Goal: Transaction & Acquisition: Purchase product/service

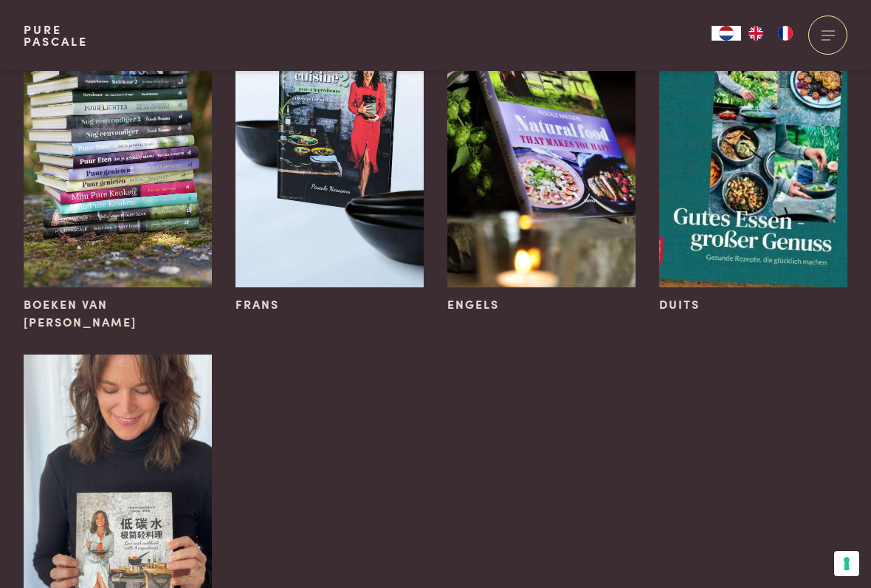
scroll to position [266, 0]
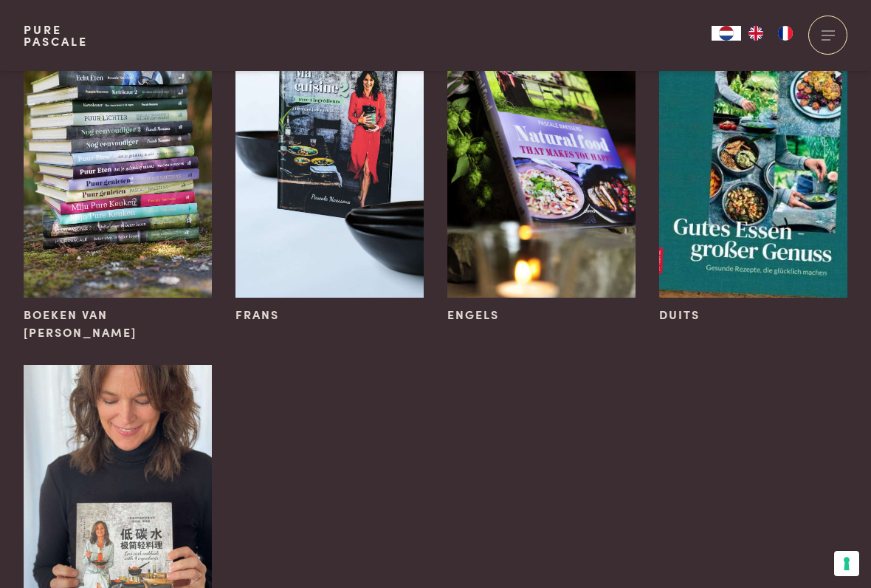
click at [131, 320] on span "Boeken van Pascale Naessens" at bounding box center [118, 323] width 188 height 35
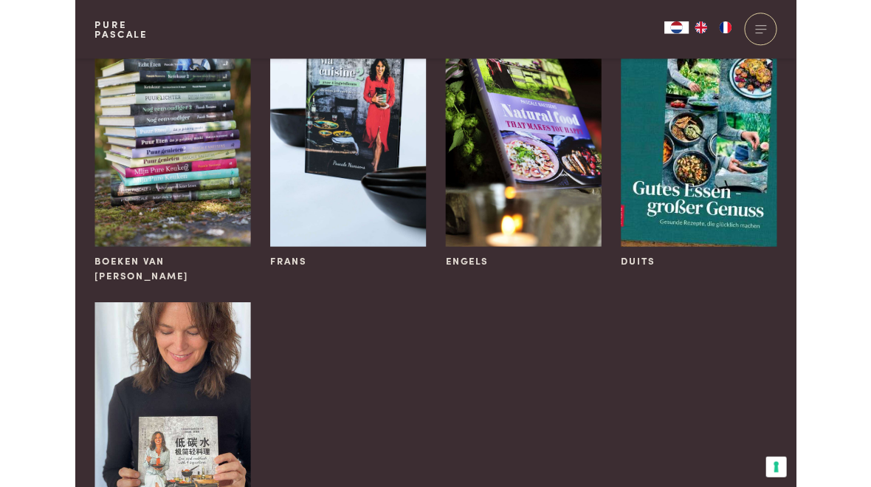
scroll to position [307, 0]
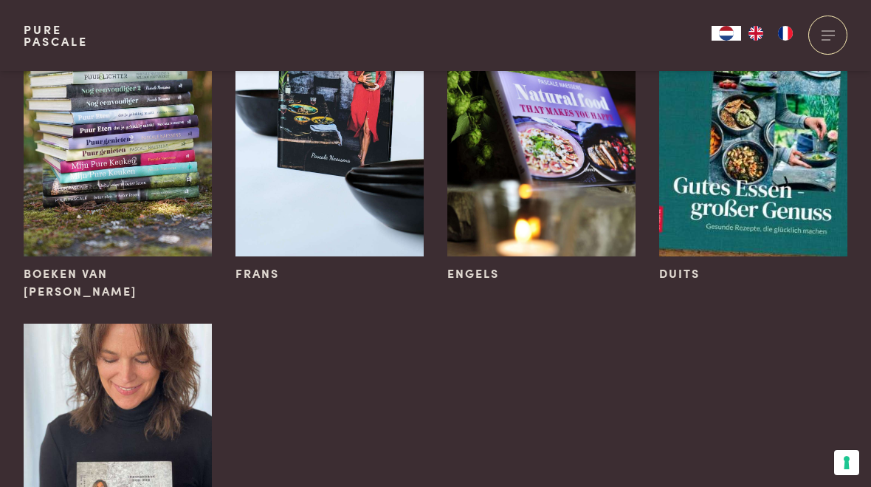
click at [145, 219] on img at bounding box center [118, 115] width 188 height 283
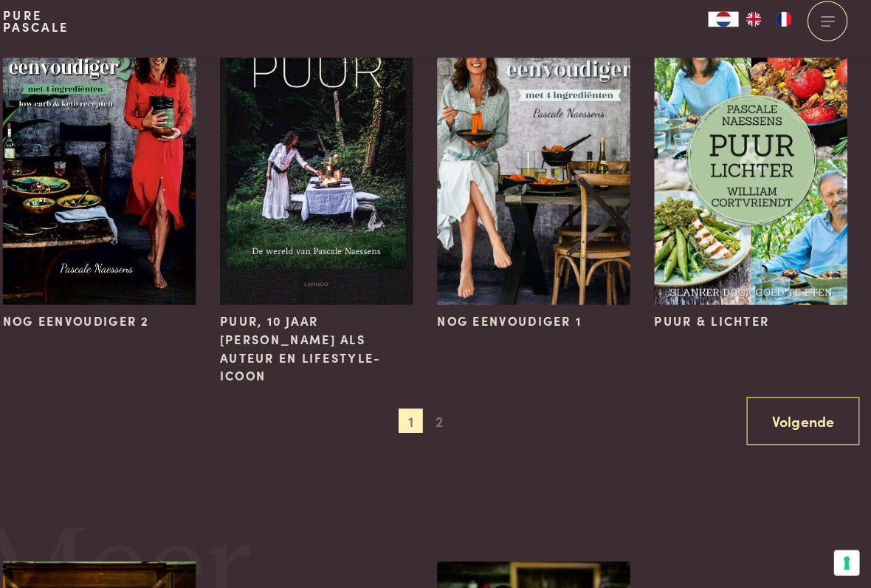
scroll to position [1234, 0]
click at [438, 412] on span "2" at bounding box center [450, 424] width 24 height 24
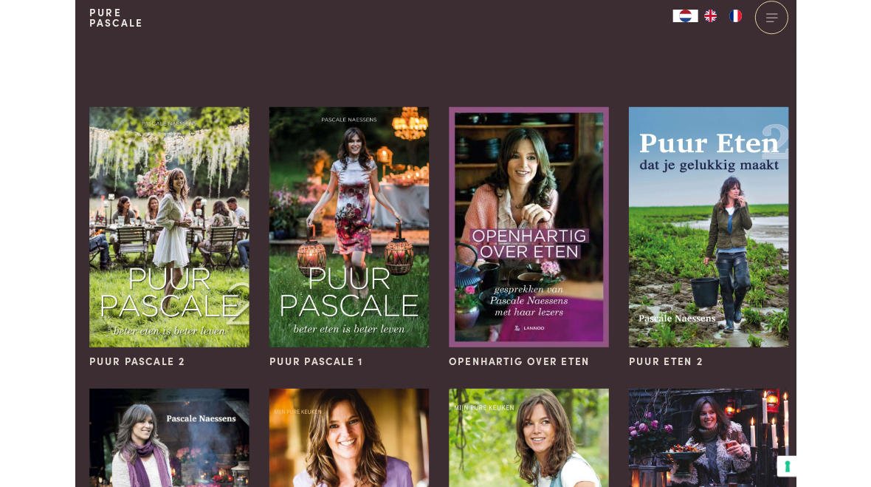
scroll to position [0, 0]
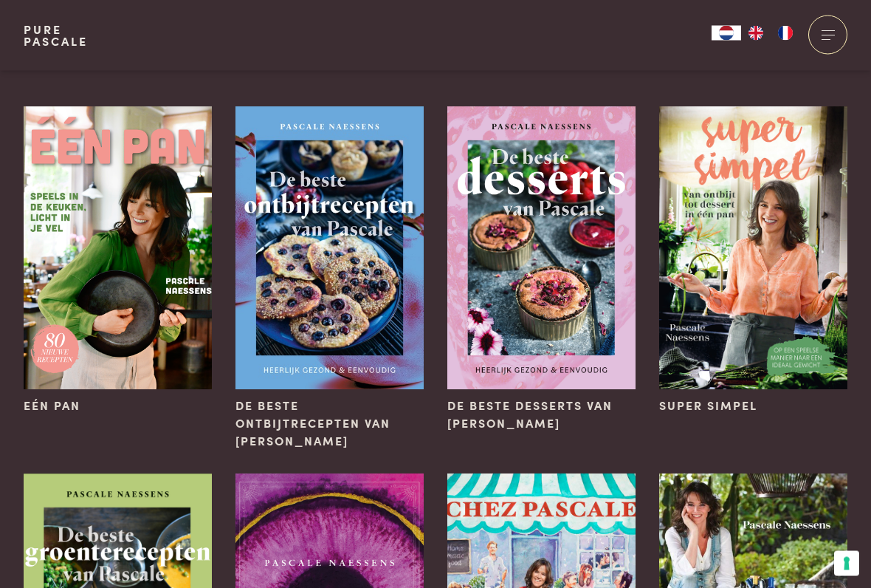
scroll to position [90, 0]
click at [136, 351] on img at bounding box center [118, 247] width 188 height 283
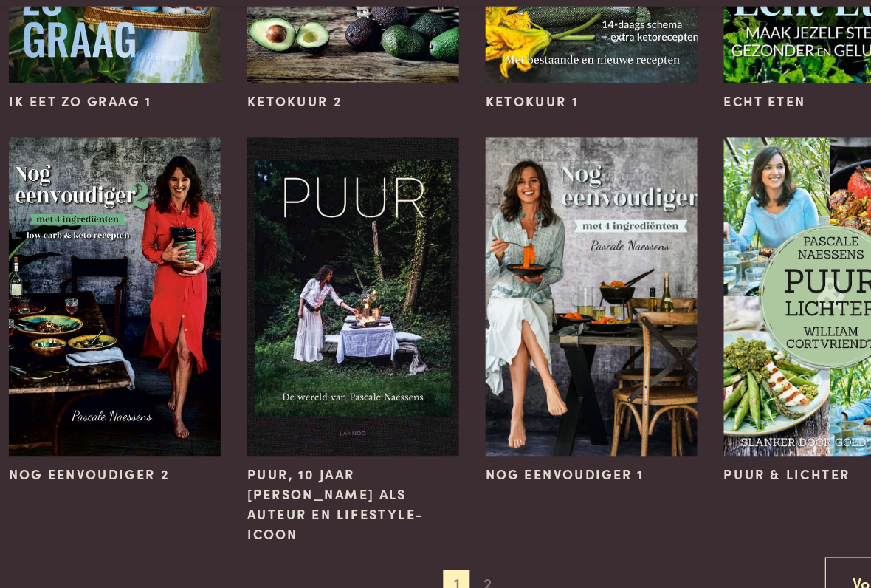
scroll to position [1075, 0]
click at [567, 255] on img at bounding box center [541, 328] width 188 height 283
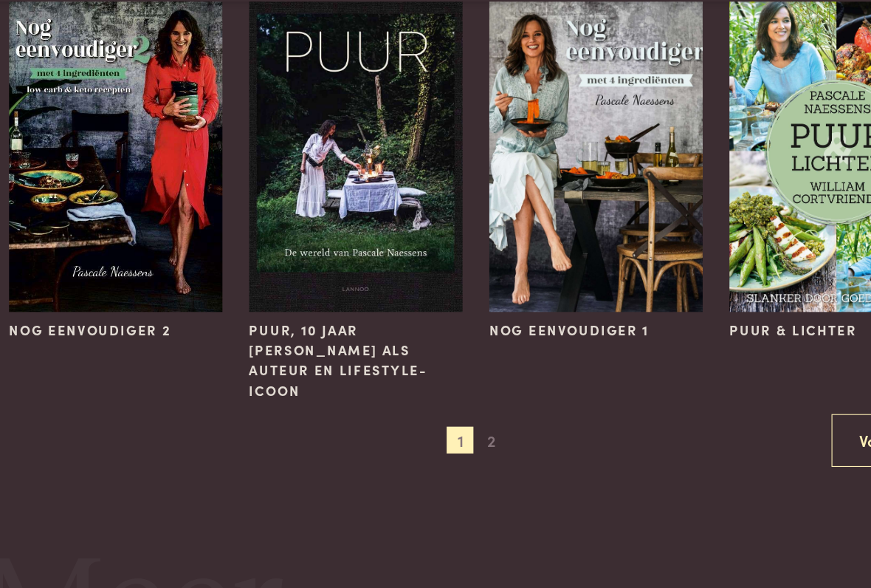
scroll to position [1200, 0]
click at [438, 445] on span "2" at bounding box center [450, 457] width 24 height 24
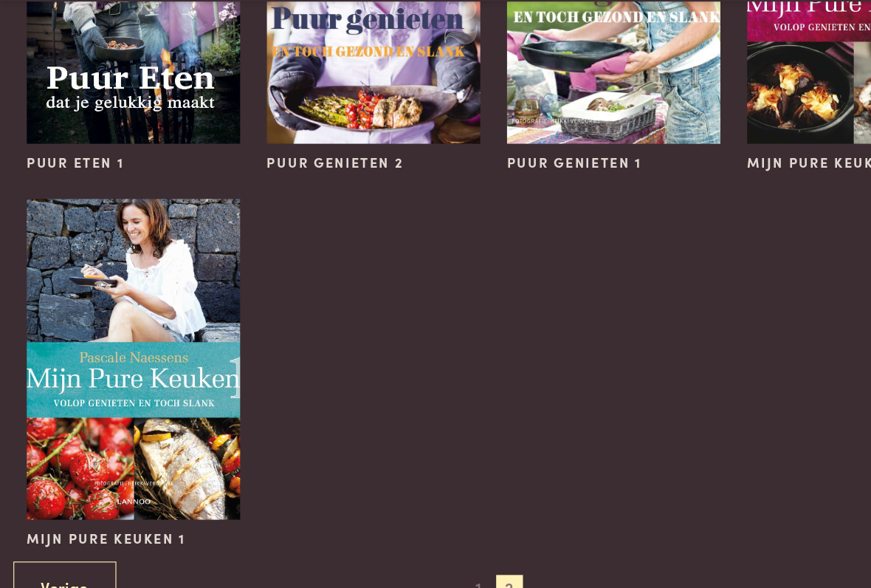
scroll to position [615, 0]
click at [167, 331] on img at bounding box center [118, 385] width 188 height 283
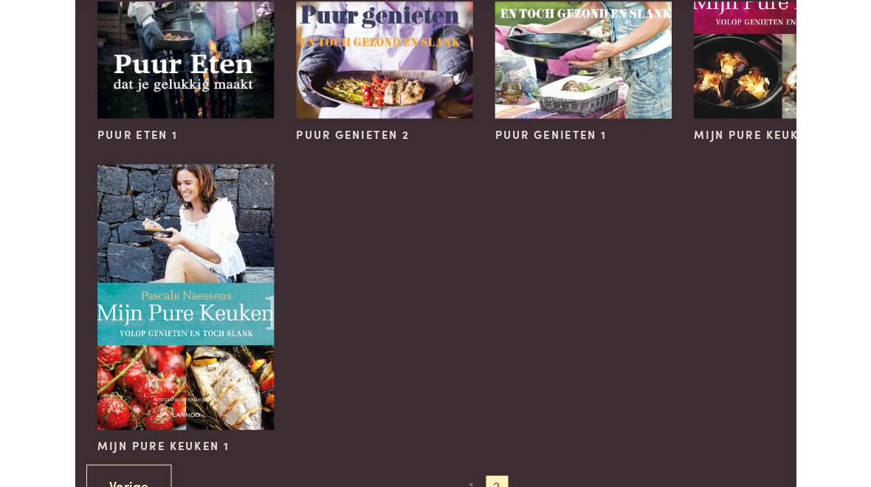
scroll to position [664, 0]
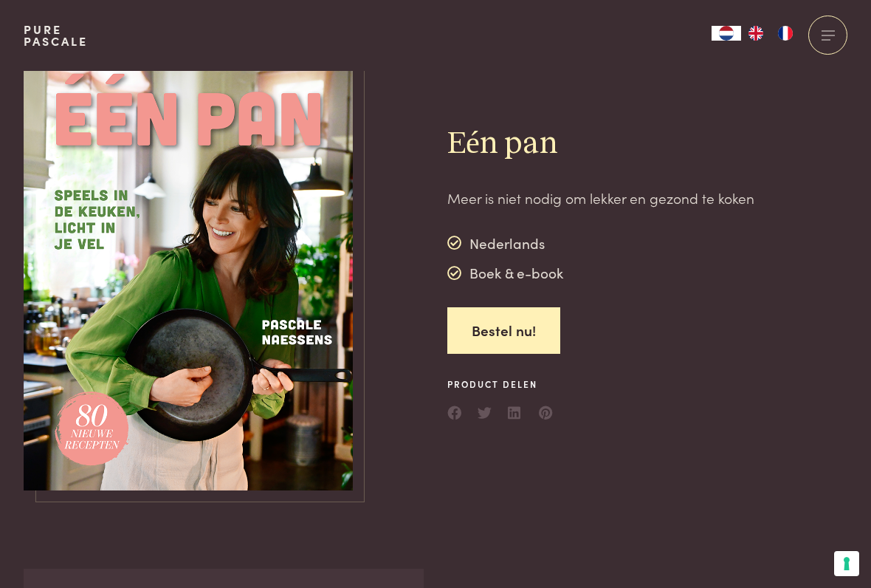
scroll to position [14, 0]
click at [256, 302] on img at bounding box center [189, 273] width 330 height 433
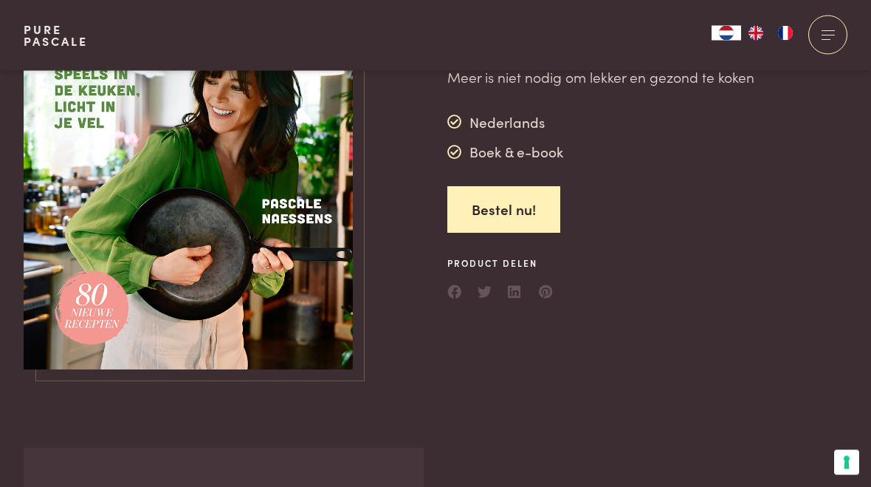
scroll to position [53, 0]
